Goal: Task Accomplishment & Management: Use online tool/utility

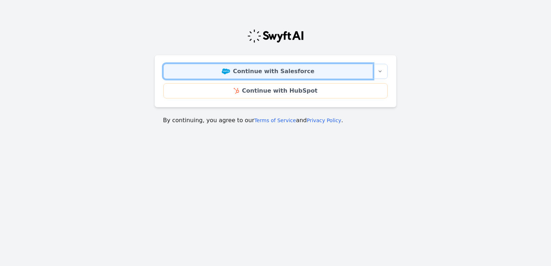
click at [314, 72] on link "Continue with Salesforce" at bounding box center [267, 71] width 209 height 15
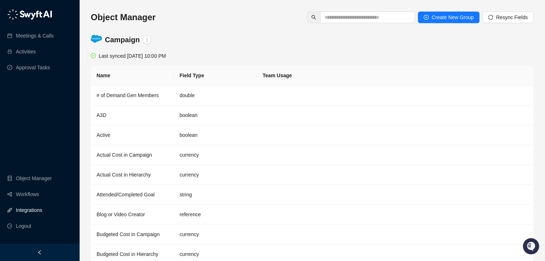
click at [39, 212] on link "Integrations" at bounding box center [29, 210] width 26 height 14
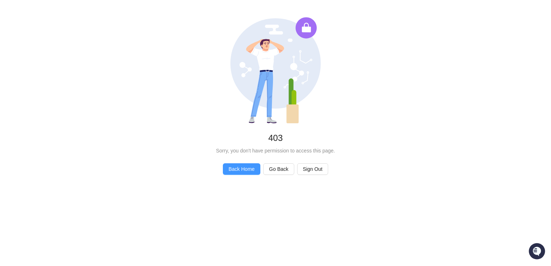
click at [249, 171] on span "Back Home" at bounding box center [241, 169] width 26 height 8
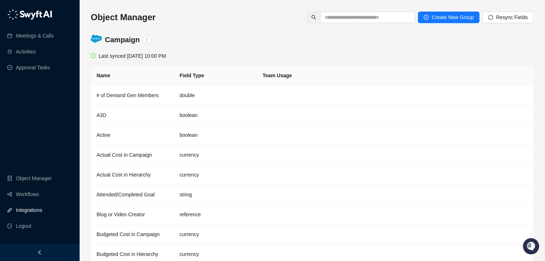
click at [42, 217] on link "Integrations" at bounding box center [29, 210] width 26 height 14
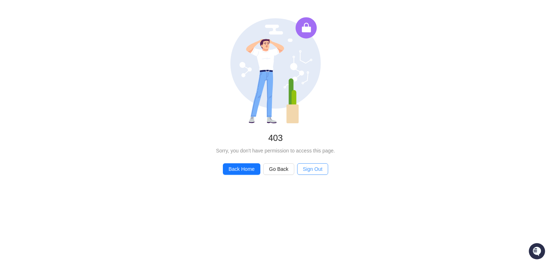
click at [321, 169] on button "Sign Out" at bounding box center [312, 169] width 31 height 12
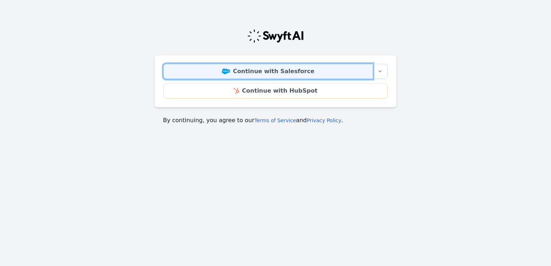
click at [310, 70] on link "Continue with Salesforce" at bounding box center [267, 71] width 209 height 15
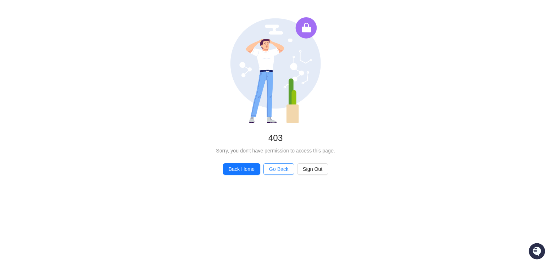
click at [285, 171] on span "Go Back" at bounding box center [278, 169] width 19 height 8
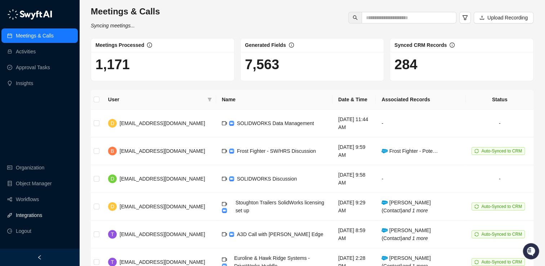
click at [26, 209] on link "Integrations" at bounding box center [29, 215] width 26 height 14
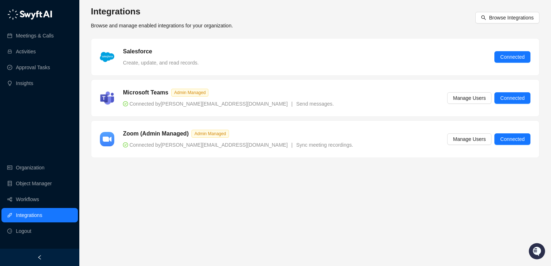
click at [237, 64] on div "Salesforce Create, update, and read records. Connected" at bounding box center [315, 56] width 430 height 19
click at [30, 198] on link "Workflows" at bounding box center [27, 199] width 23 height 14
